Goal: Transaction & Acquisition: Book appointment/travel/reservation

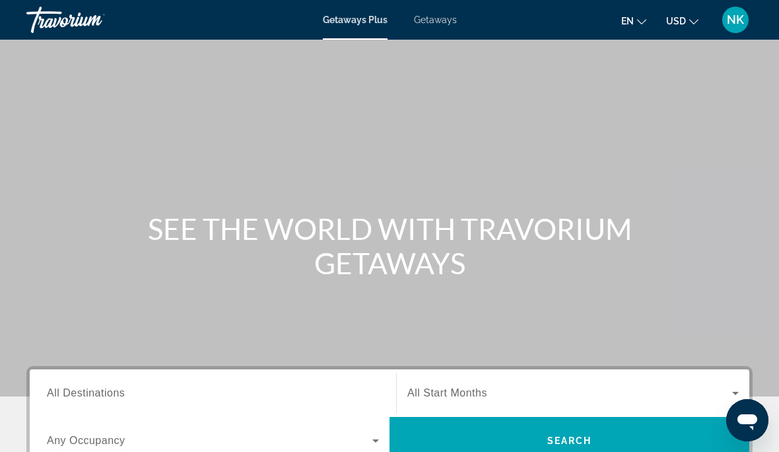
click at [436, 23] on span "Getaways" at bounding box center [435, 20] width 43 height 11
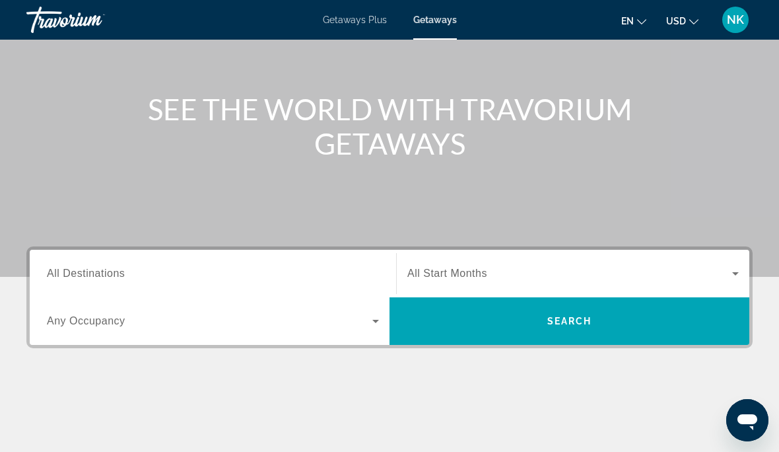
scroll to position [147, 0]
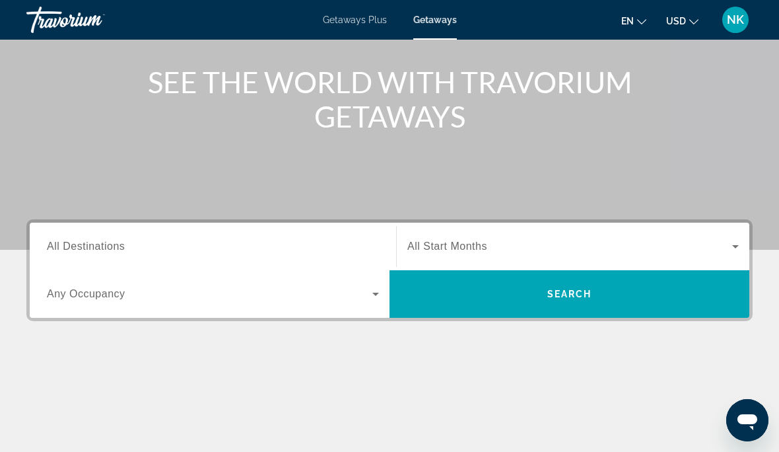
click at [90, 254] on div "Destination All Destinations" at bounding box center [213, 247] width 332 height 38
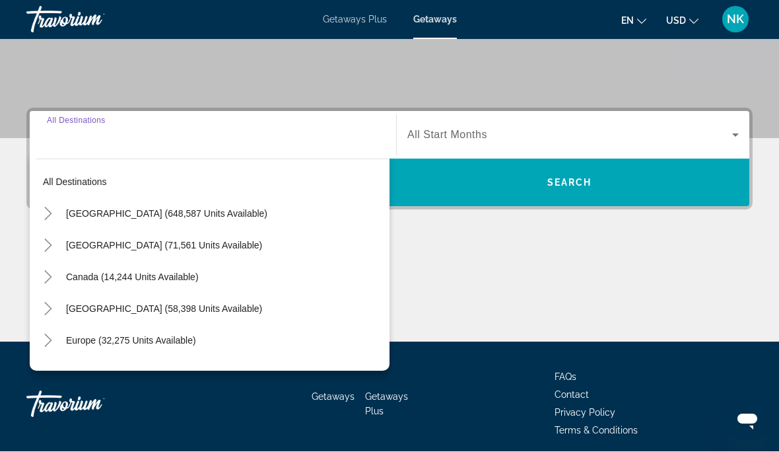
scroll to position [258, 0]
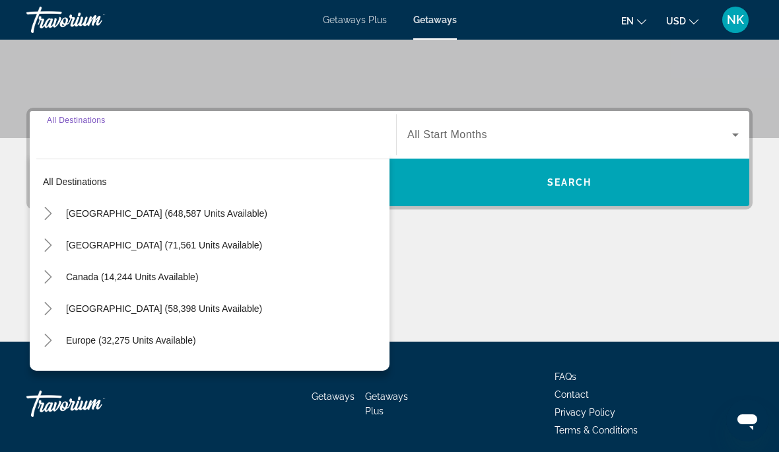
click at [201, 219] on span "Search widget" at bounding box center [224, 213] width 330 height 32
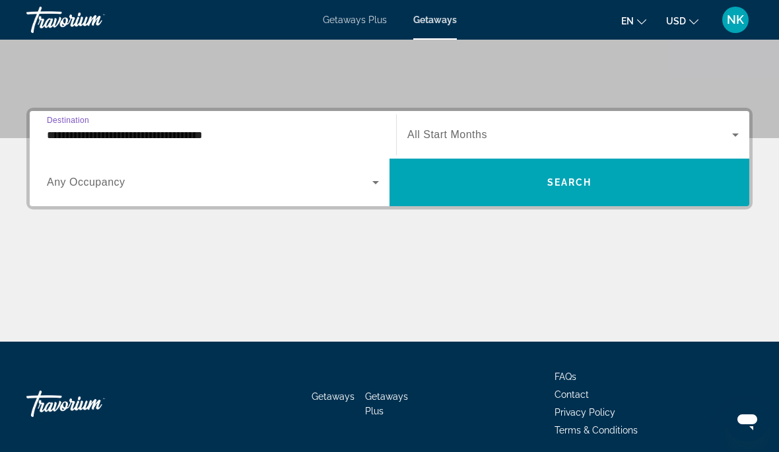
click at [186, 141] on input "**********" at bounding box center [213, 135] width 332 height 16
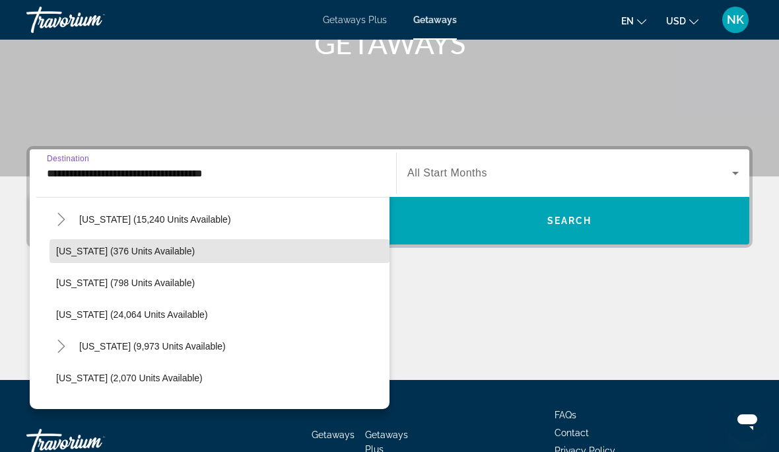
scroll to position [959, 0]
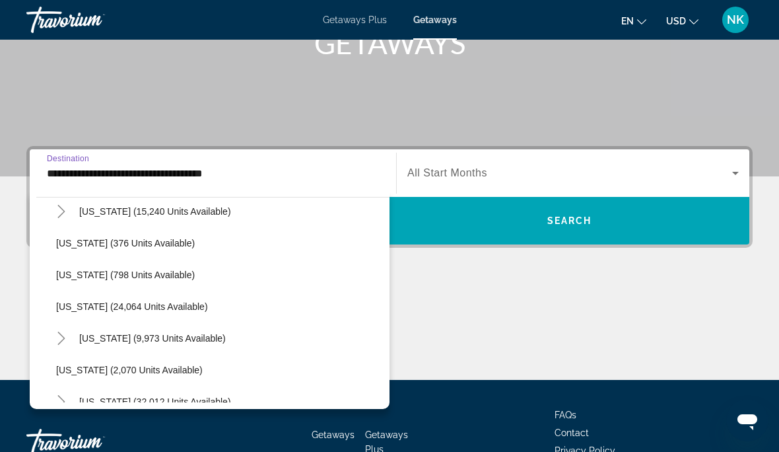
click at [167, 302] on span "[US_STATE] (24,064 units available)" at bounding box center [132, 306] width 152 height 11
type input "**********"
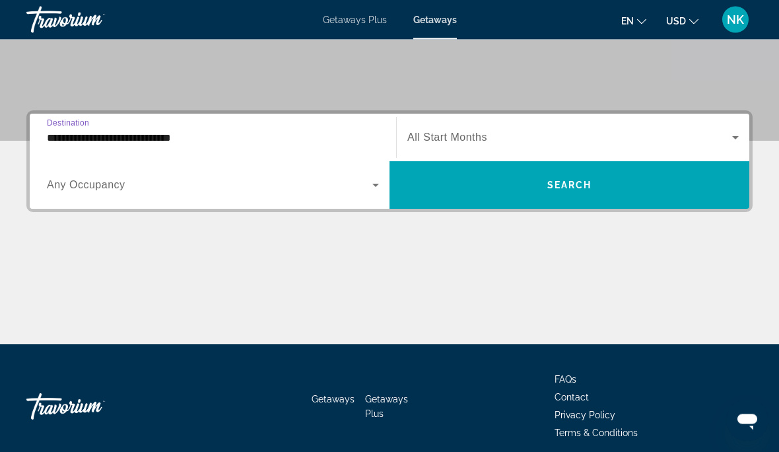
scroll to position [258, 0]
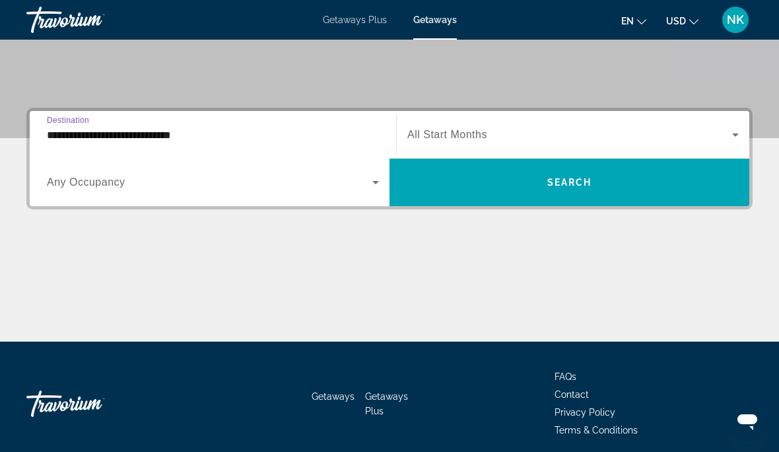
click at [453, 135] on span "All Start Months" at bounding box center [447, 134] width 80 height 11
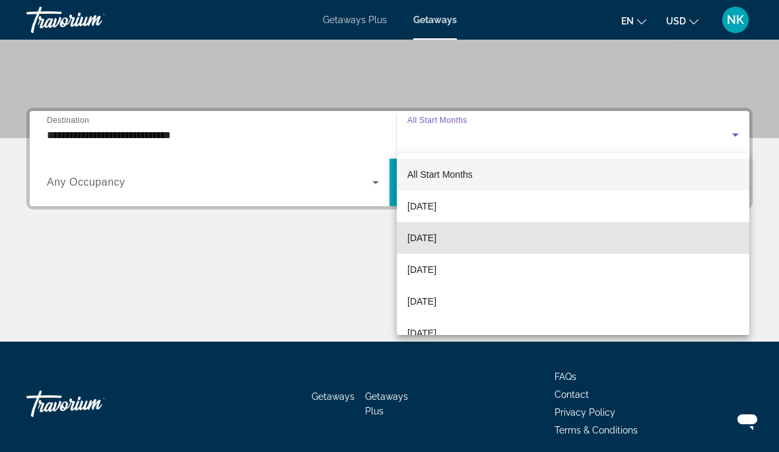
click at [436, 237] on span "[DATE]" at bounding box center [421, 238] width 29 height 16
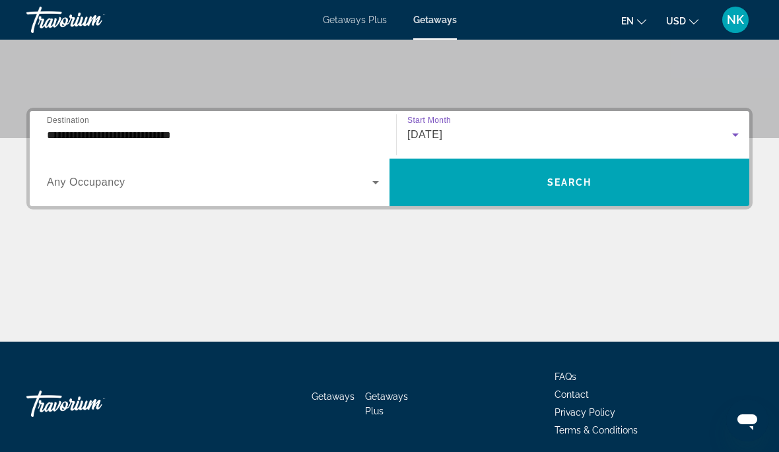
click at [569, 184] on span "Search" at bounding box center [569, 182] width 45 height 11
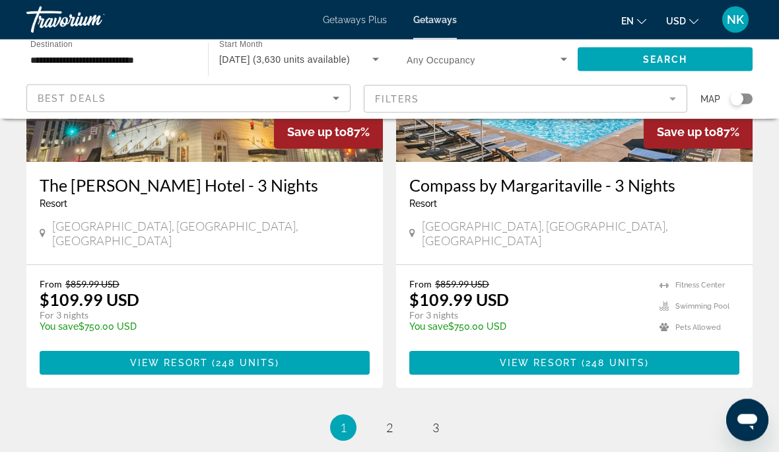
scroll to position [2558, 0]
click at [396, 416] on link "page 2" at bounding box center [389, 427] width 23 height 23
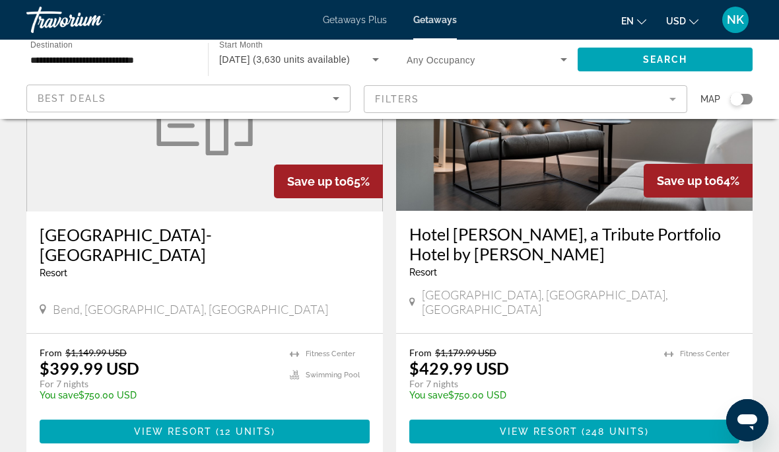
scroll to position [2553, 0]
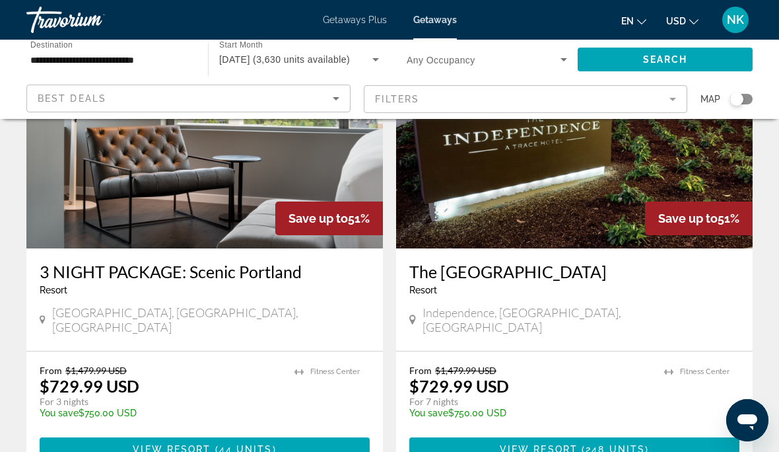
scroll to position [1066, 0]
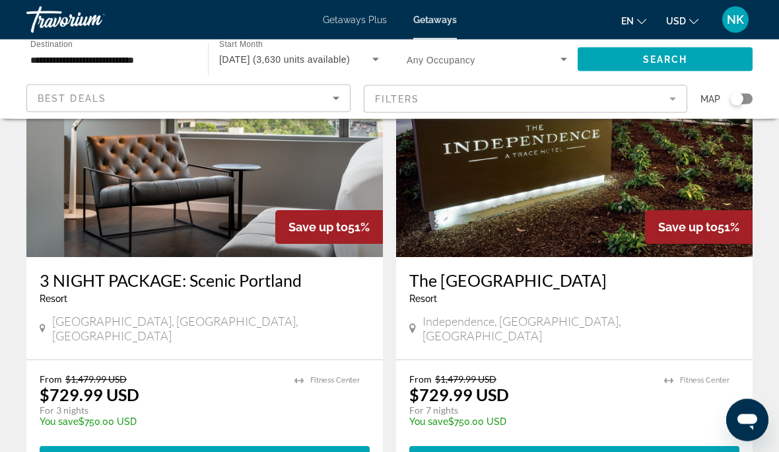
click at [378, 63] on icon "Search widget" at bounding box center [376, 60] width 16 height 16
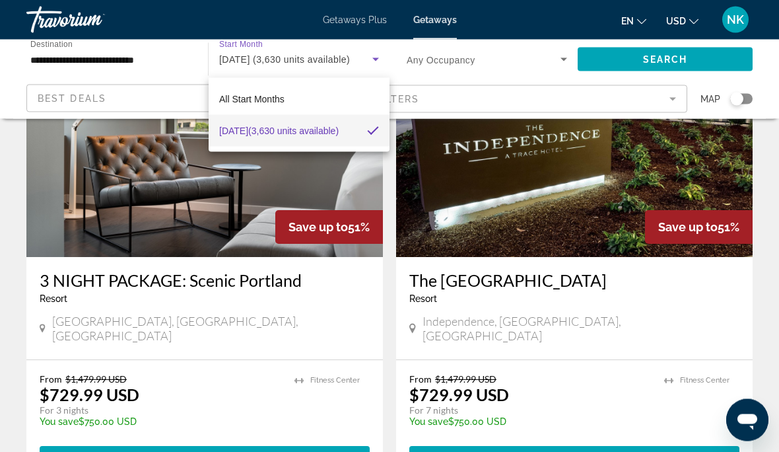
scroll to position [1066, 0]
click at [465, 75] on div at bounding box center [389, 226] width 779 height 452
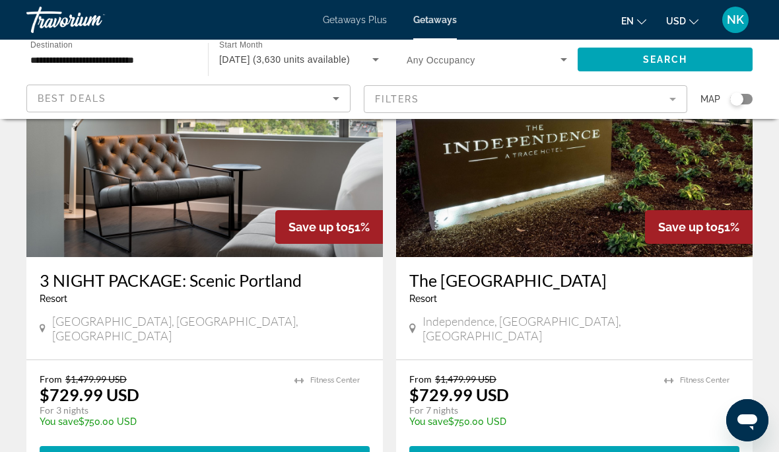
click at [129, 59] on input "**********" at bounding box center [110, 60] width 160 height 16
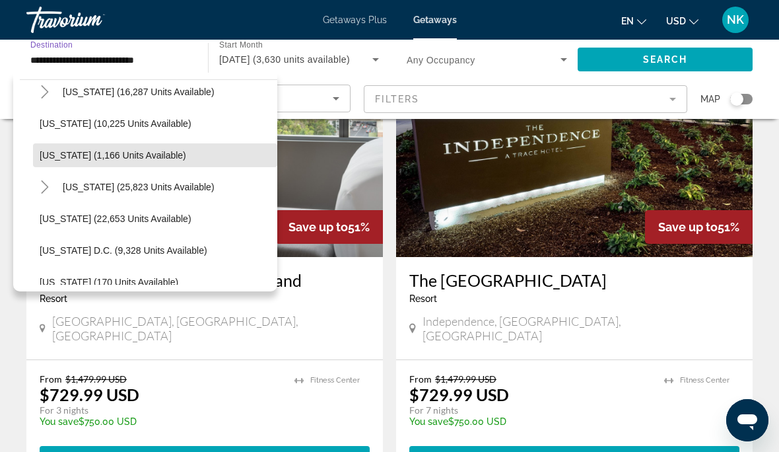
scroll to position [1220, 0]
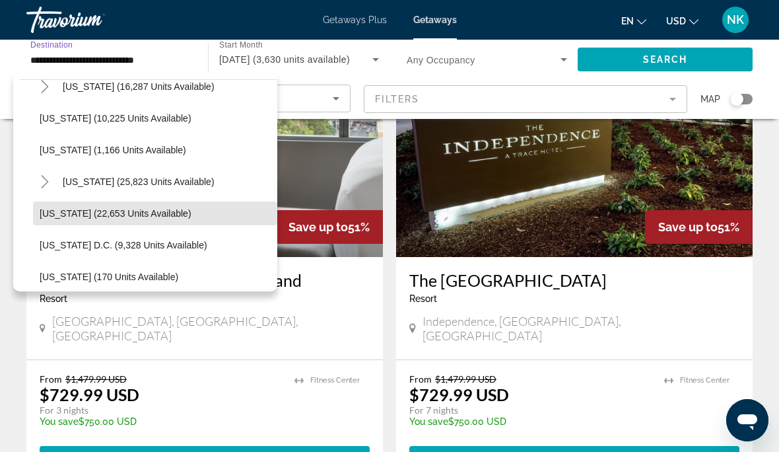
click at [166, 211] on span "[US_STATE] (22,653 units available)" at bounding box center [116, 213] width 152 height 11
type input "**********"
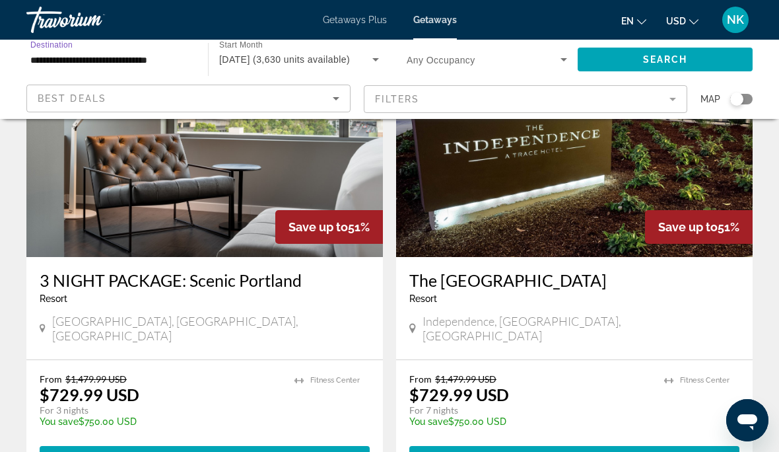
click at [668, 62] on span "Search" at bounding box center [665, 59] width 45 height 11
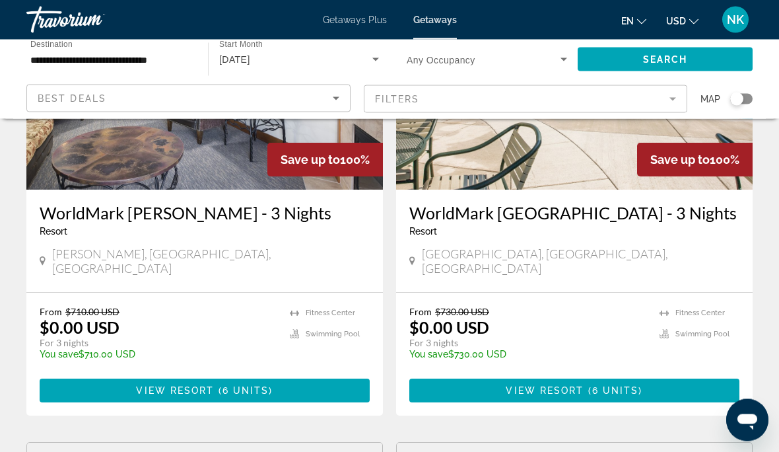
scroll to position [1577, 0]
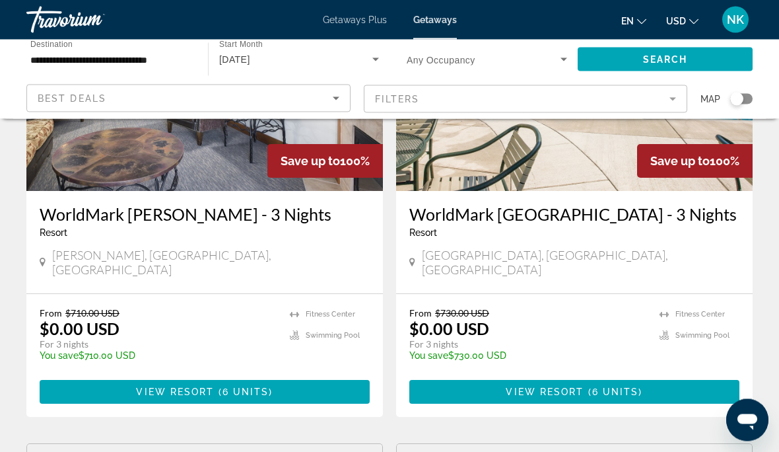
click at [674, 102] on mat-form-field "Filters" at bounding box center [526, 99] width 324 height 28
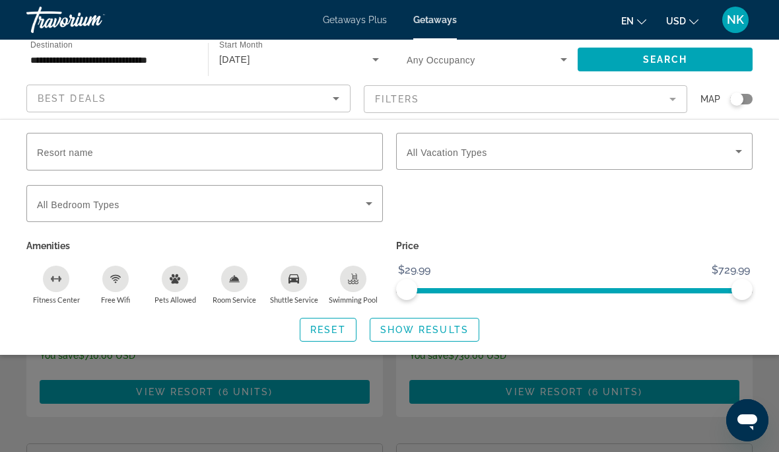
click at [739, 149] on icon "Search widget" at bounding box center [739, 151] width 16 height 16
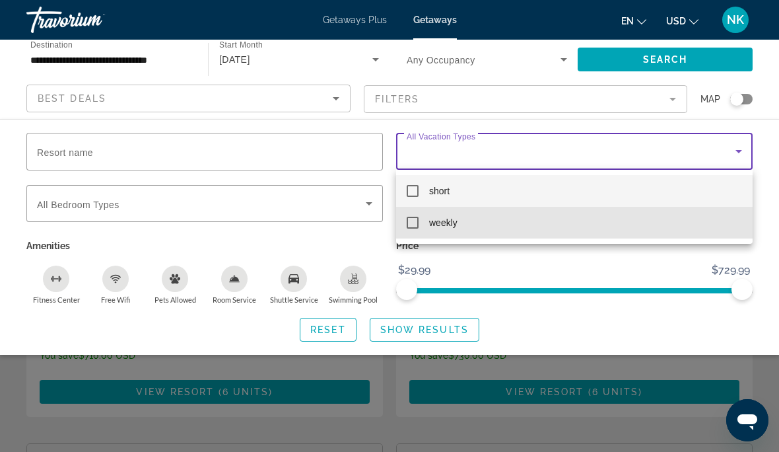
click at [423, 221] on mat-option "weekly" at bounding box center [574, 223] width 357 height 32
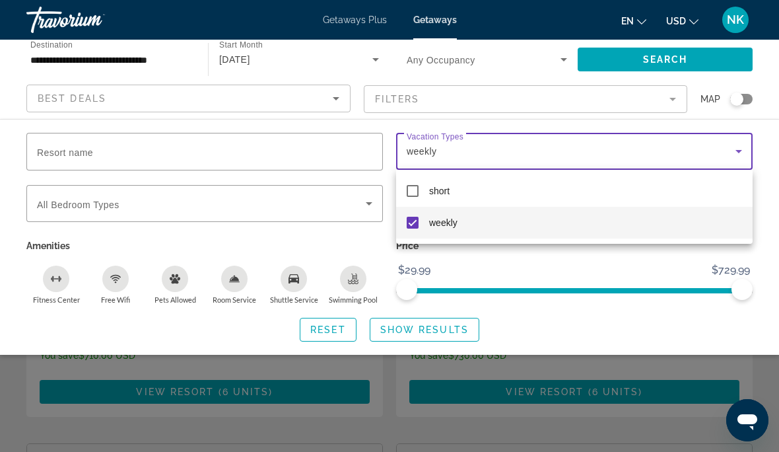
click at [771, 195] on div at bounding box center [389, 226] width 779 height 452
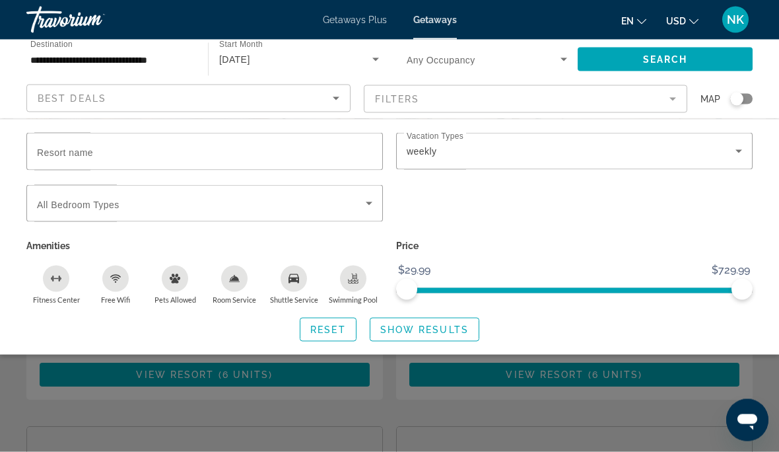
scroll to position [1595, 0]
click at [434, 331] on span "Show Results" at bounding box center [424, 329] width 88 height 11
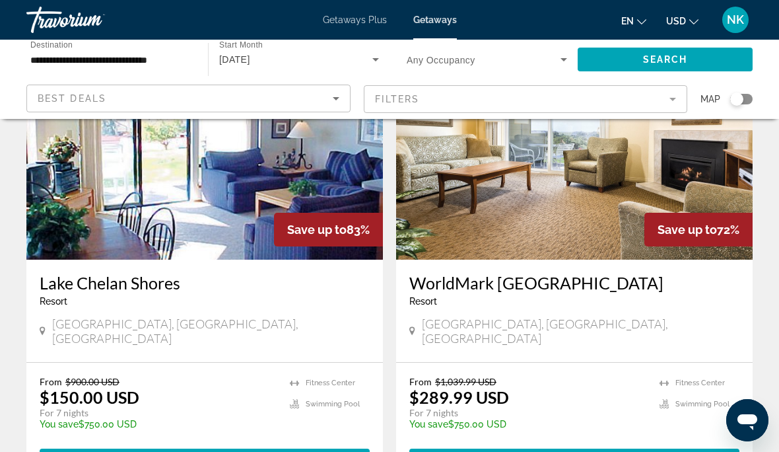
scroll to position [570, 0]
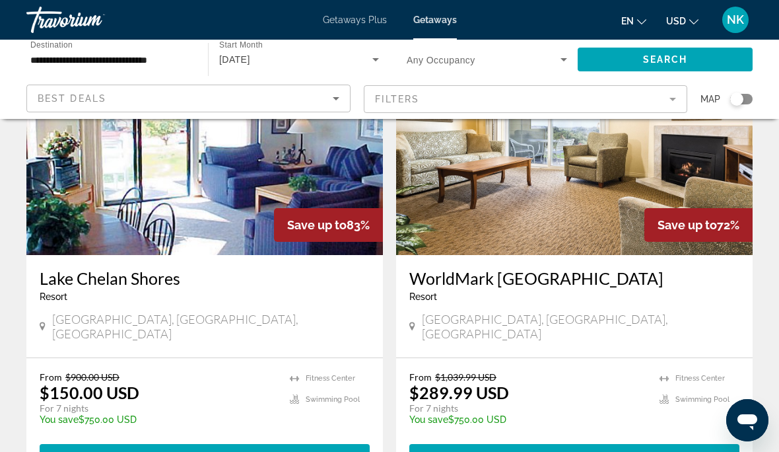
click at [221, 450] on span "( 2 units )" at bounding box center [244, 455] width 58 height 11
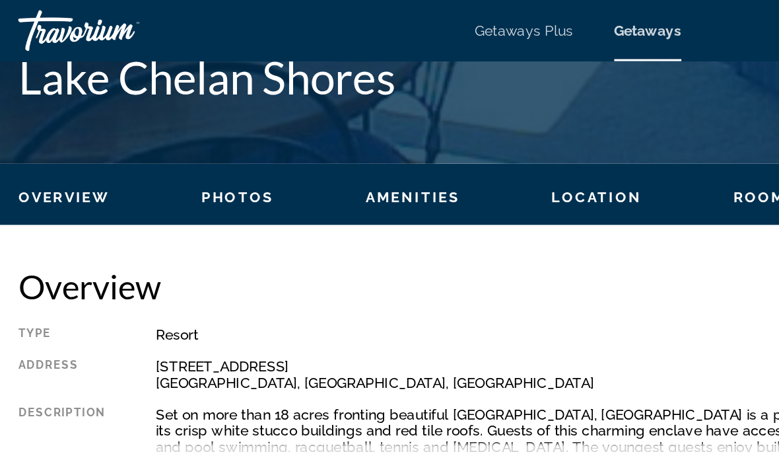
scroll to position [554, 0]
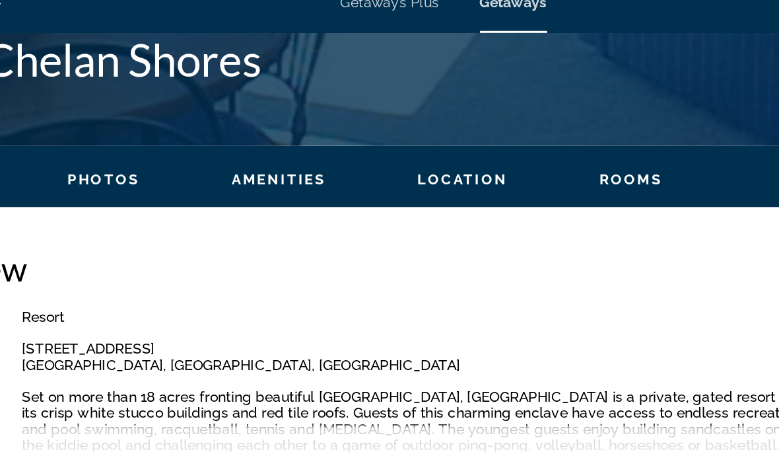
click at [491, 129] on span "Rooms" at bounding box center [512, 134] width 42 height 11
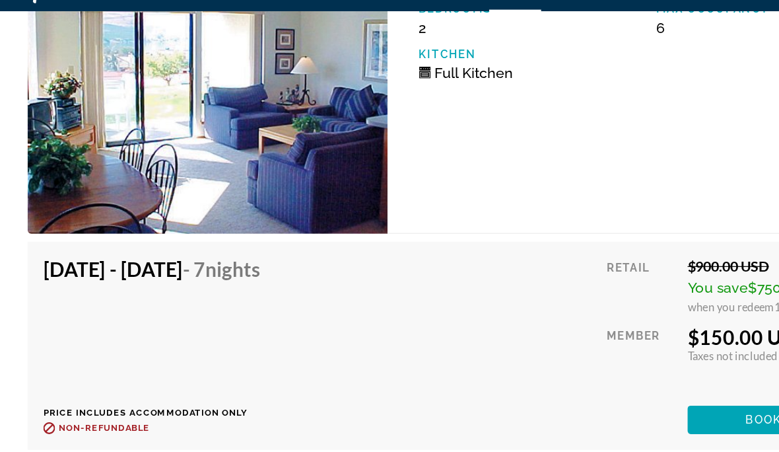
scroll to position [2350, 0]
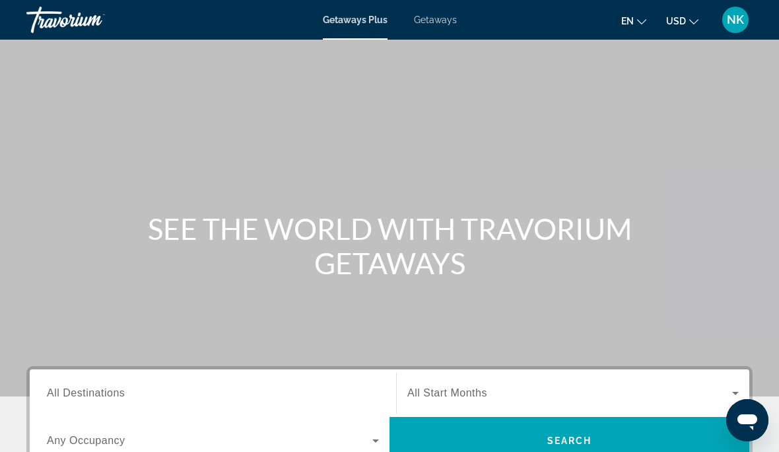
click at [438, 17] on span "Getaways" at bounding box center [435, 20] width 43 height 11
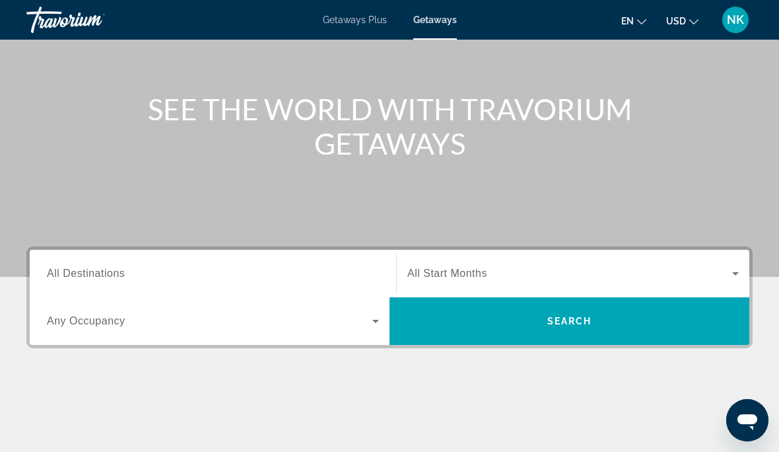
scroll to position [129, 0]
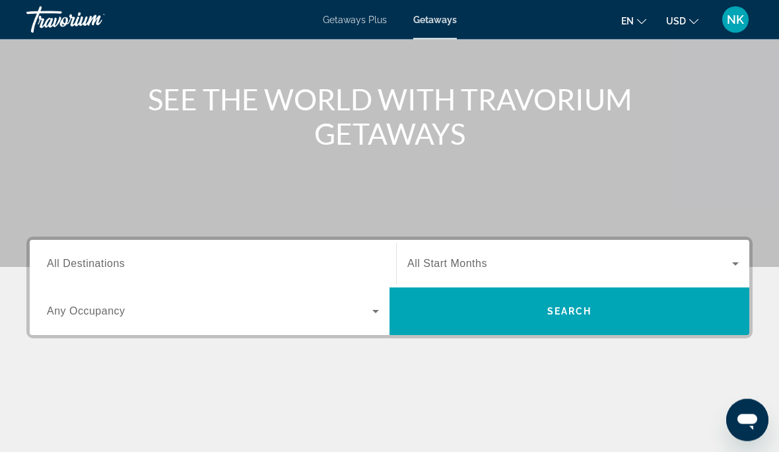
click at [114, 269] on span "All Destinations" at bounding box center [86, 263] width 78 height 11
click at [114, 269] on input "Destination All Destinations" at bounding box center [213, 265] width 332 height 16
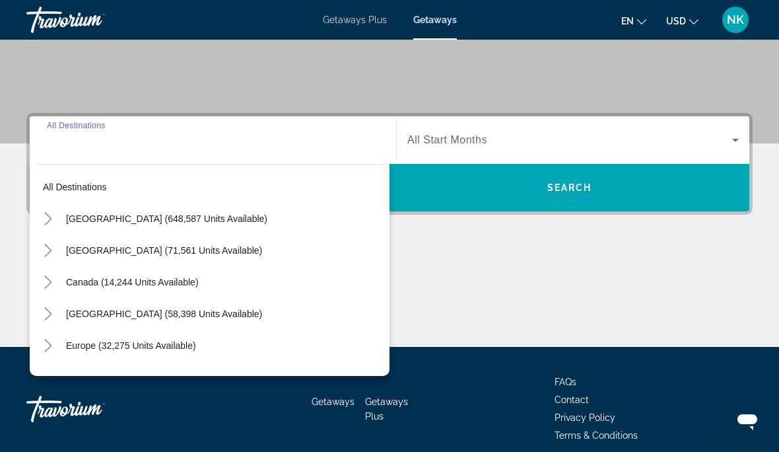
scroll to position [258, 0]
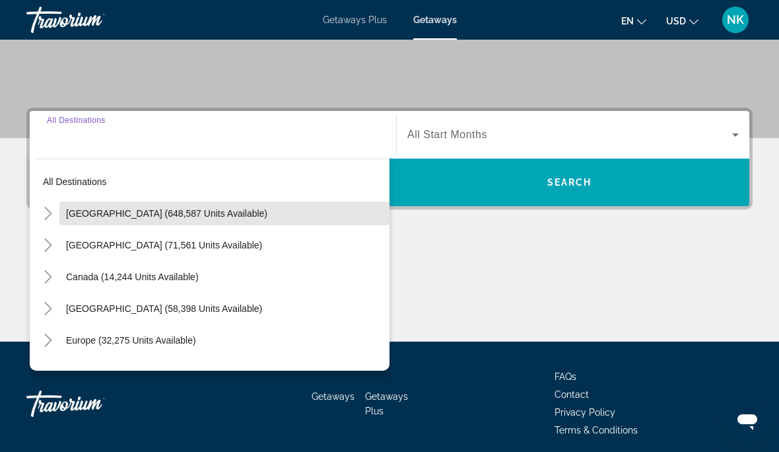
click at [164, 221] on span "Search widget" at bounding box center [224, 213] width 330 height 32
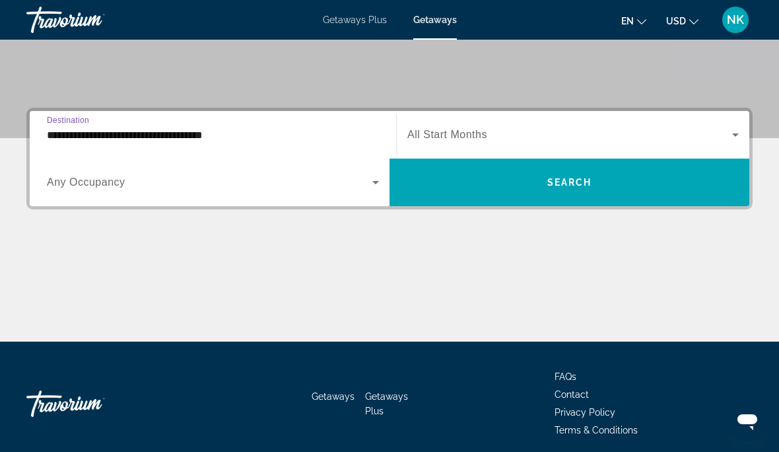
click at [129, 137] on input "**********" at bounding box center [213, 135] width 332 height 16
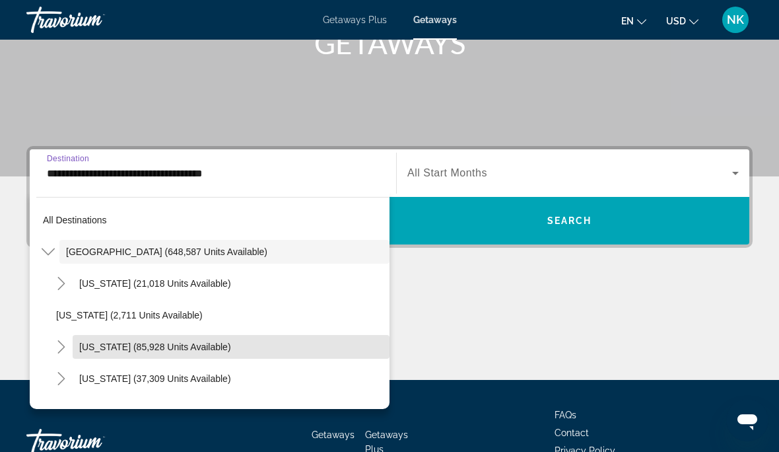
click at [151, 347] on span "[US_STATE] (85,928 units available)" at bounding box center [155, 346] width 152 height 11
type input "**********"
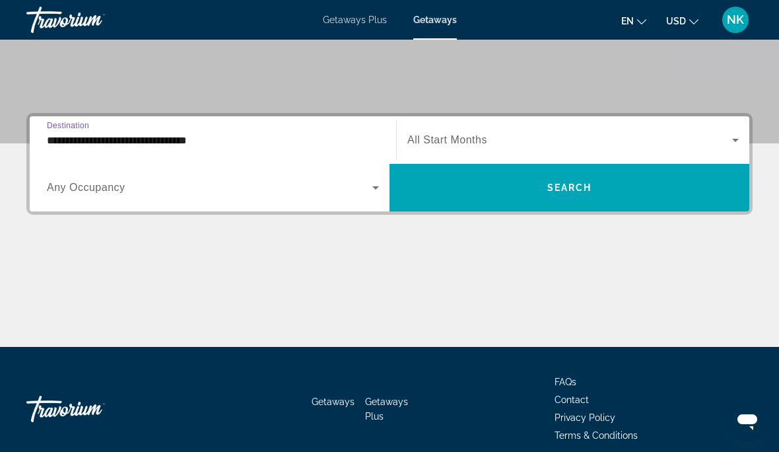
scroll to position [258, 0]
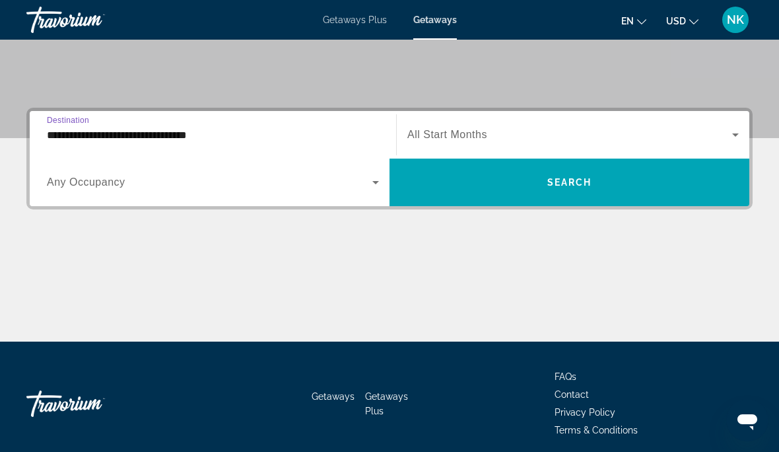
click at [458, 133] on span "All Start Months" at bounding box center [447, 134] width 80 height 11
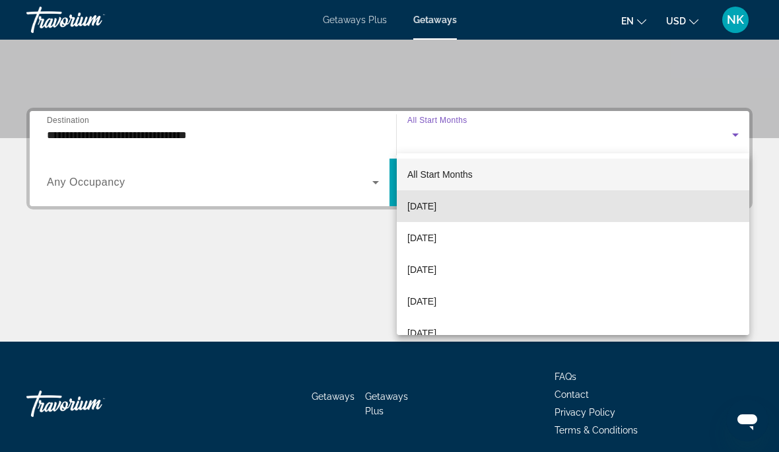
click at [436, 203] on span "[DATE]" at bounding box center [421, 206] width 29 height 16
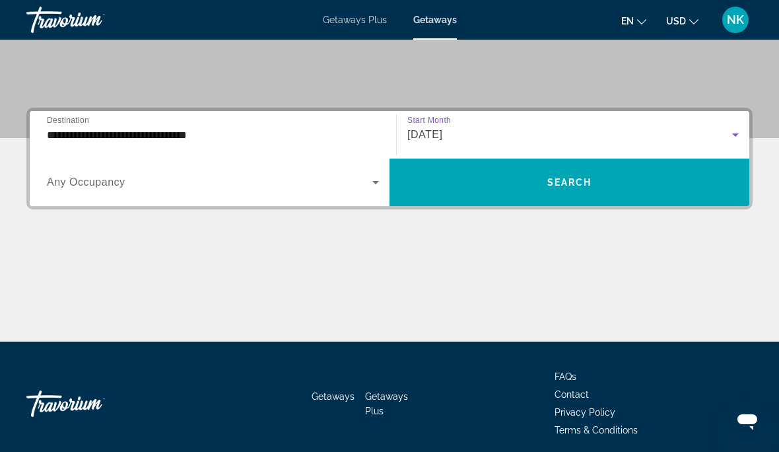
click at [608, 183] on span "Search widget" at bounding box center [570, 182] width 360 height 32
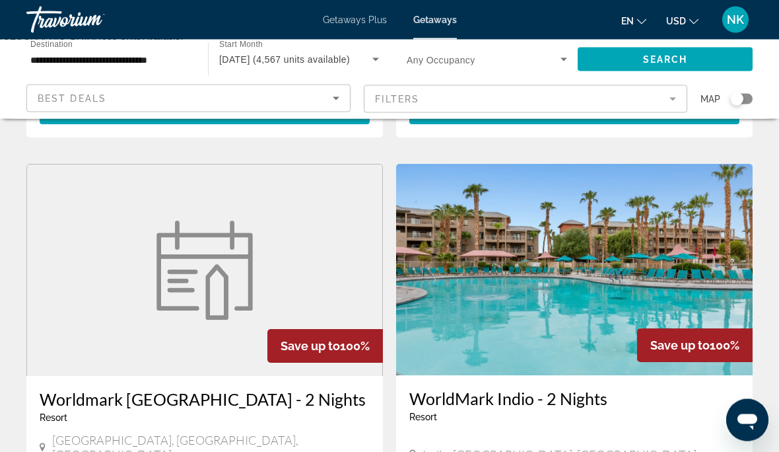
scroll to position [483, 0]
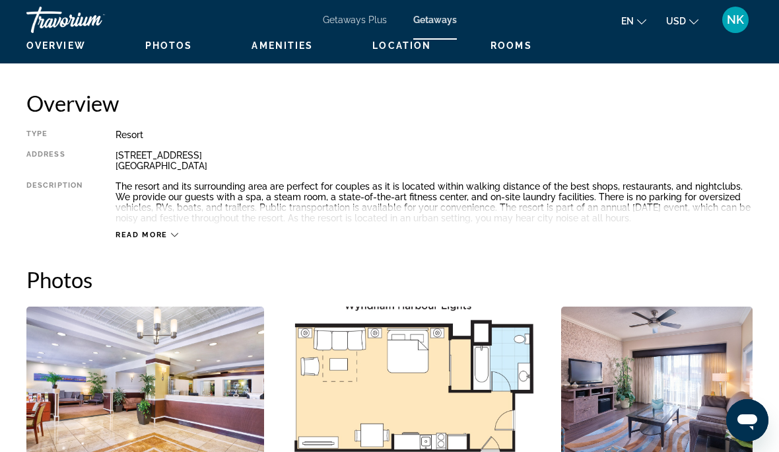
scroll to position [642, 0]
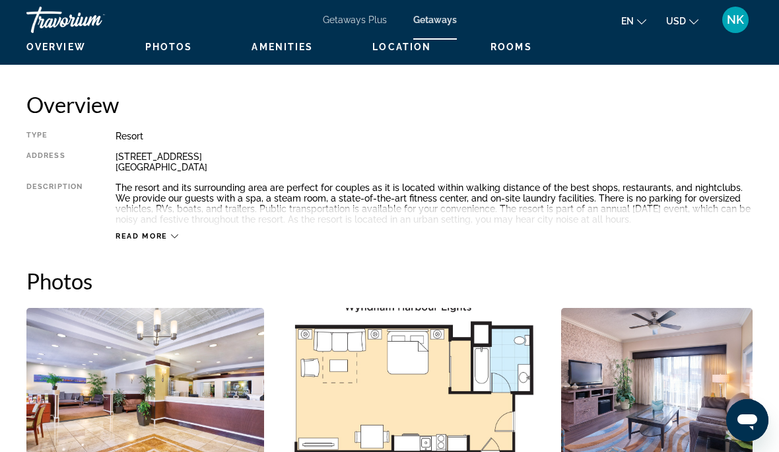
click at [157, 239] on span "Read more" at bounding box center [142, 236] width 52 height 9
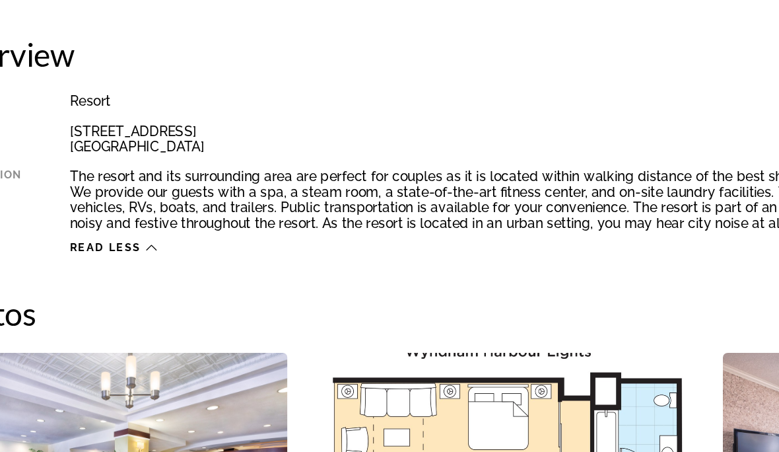
click at [436, 267] on h2 "Photos" at bounding box center [389, 280] width 726 height 26
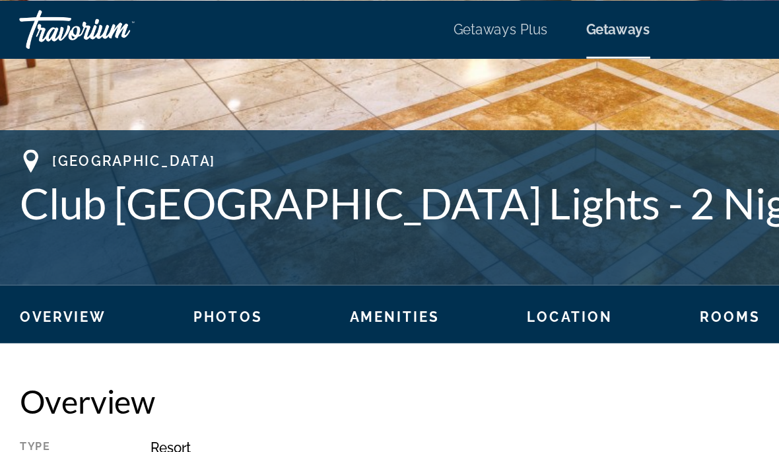
scroll to position [472, 0]
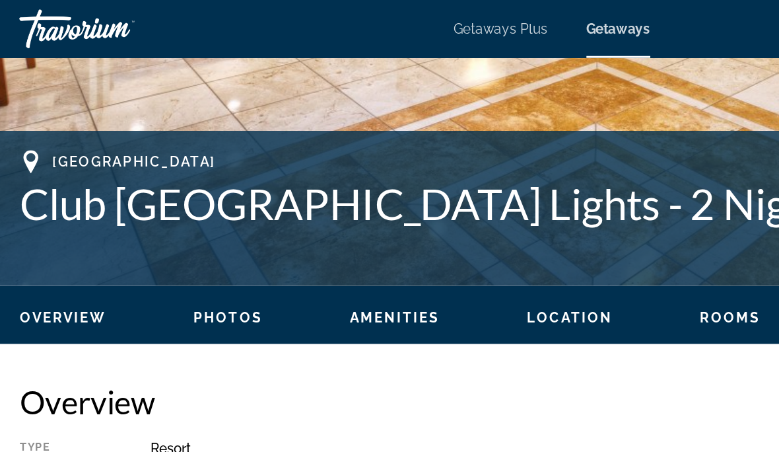
click at [487, 207] on div "Overview Photos Amenities Location Rooms Search" at bounding box center [389, 215] width 779 height 41
click at [501, 205] on div "Overview Photos Amenities Location Rooms Search" at bounding box center [389, 215] width 779 height 41
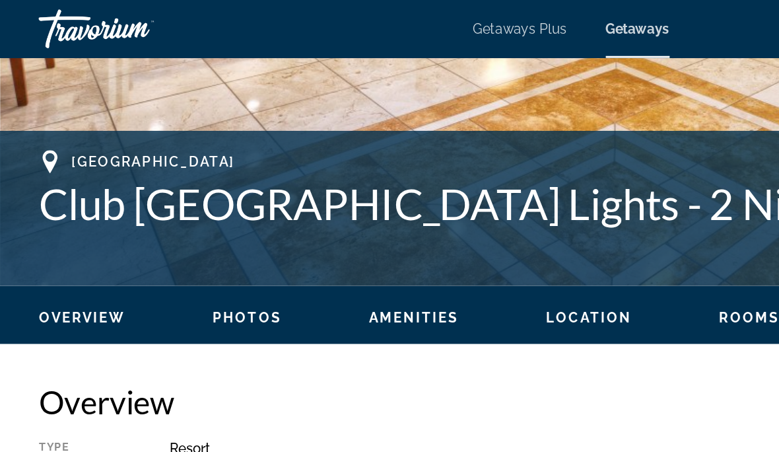
click at [504, 221] on span "Rooms" at bounding box center [512, 216] width 42 height 11
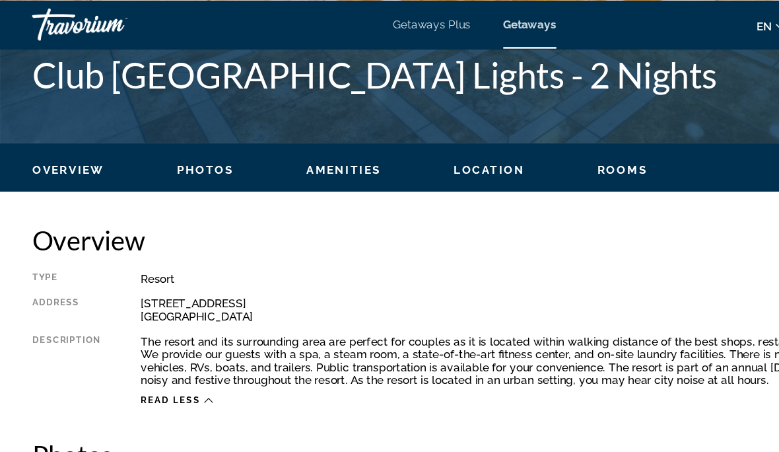
scroll to position [548, 0]
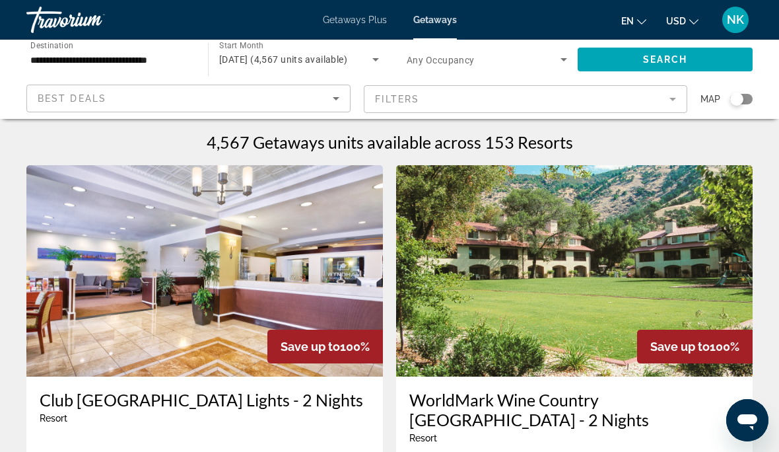
click at [748, 100] on div "Search widget" at bounding box center [741, 99] width 22 height 11
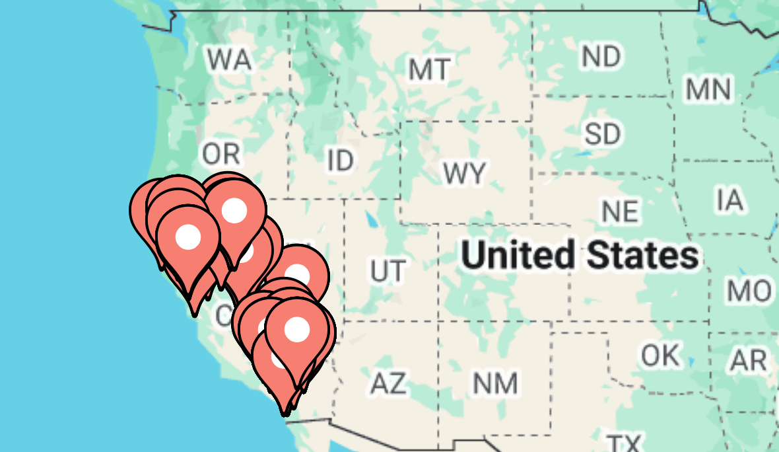
click at [98, 269] on image "Main content" at bounding box center [102, 273] width 8 height 8
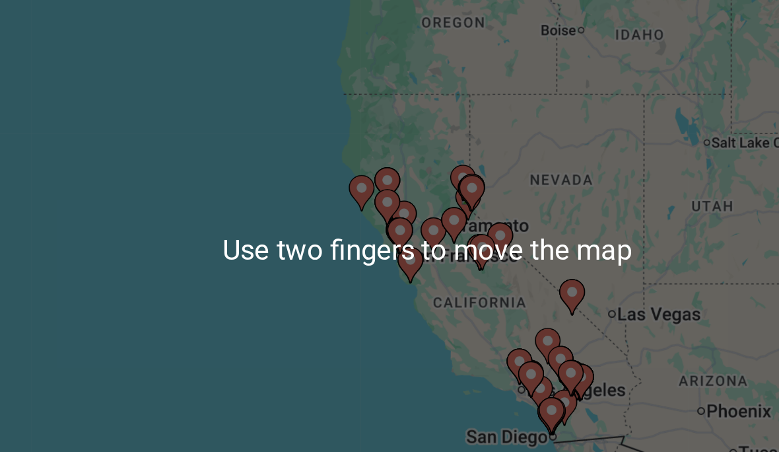
scroll to position [10, 0]
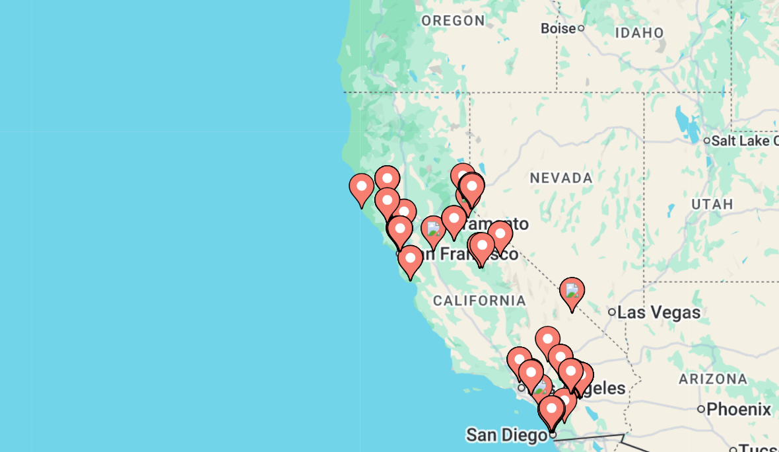
click at [350, 283] on icon "Main content" at bounding box center [356, 291] width 12 height 17
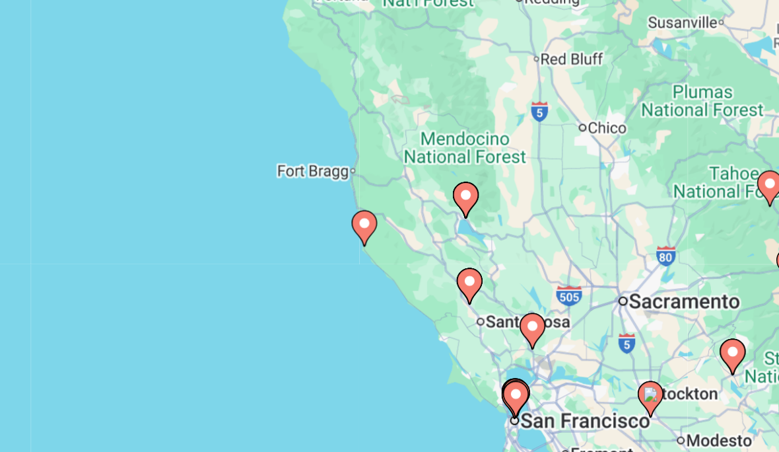
type input "**********"
click at [383, 301] on icon "Main content" at bounding box center [389, 310] width 13 height 18
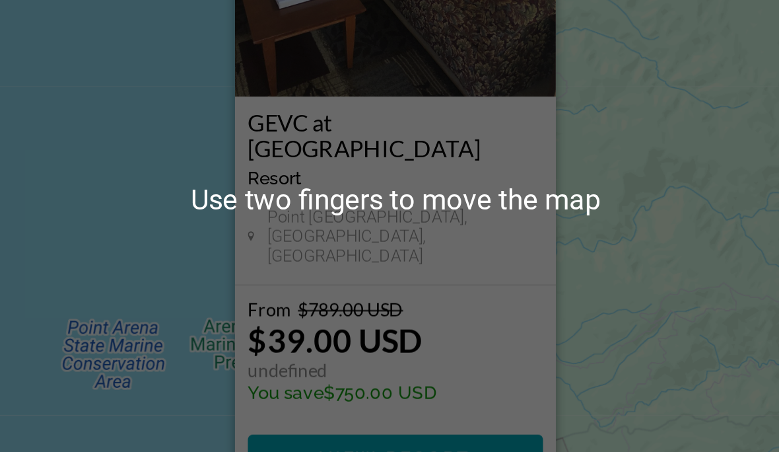
scroll to position [37, 0]
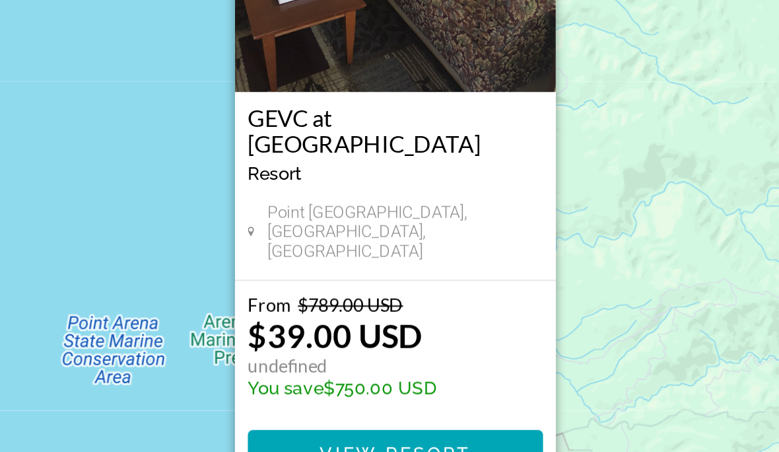
click at [351, 421] on span "View Resort" at bounding box center [390, 426] width 78 height 11
